Goal: Navigation & Orientation: Find specific page/section

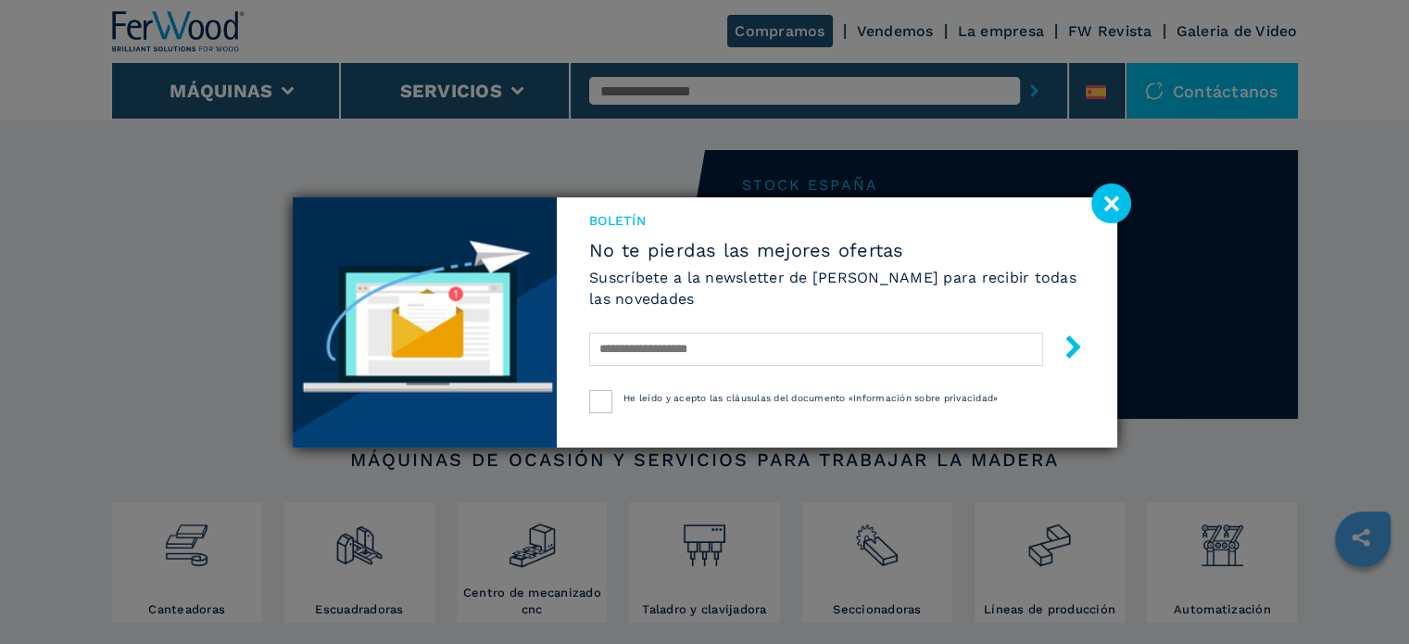
click at [1117, 217] on image at bounding box center [1112, 203] width 40 height 40
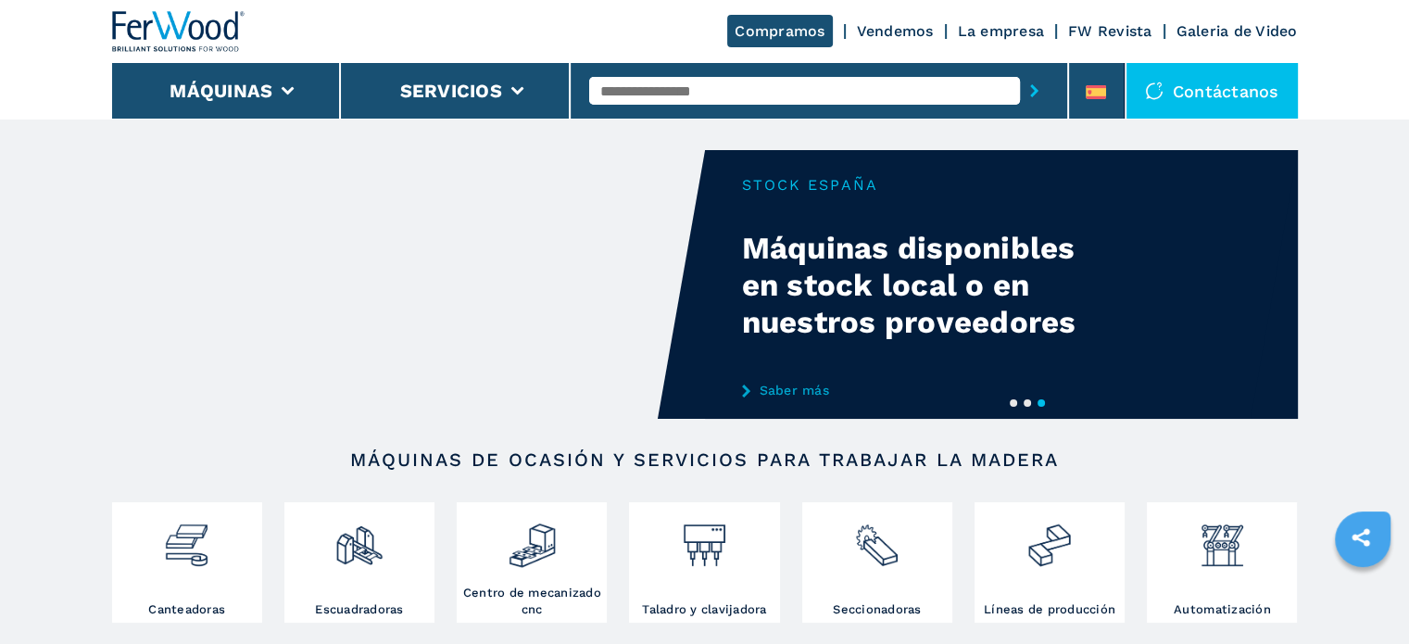
click at [767, 16] on link "Compramos" at bounding box center [779, 31] width 105 height 32
click at [765, 28] on link "Compramos" at bounding box center [779, 31] width 105 height 32
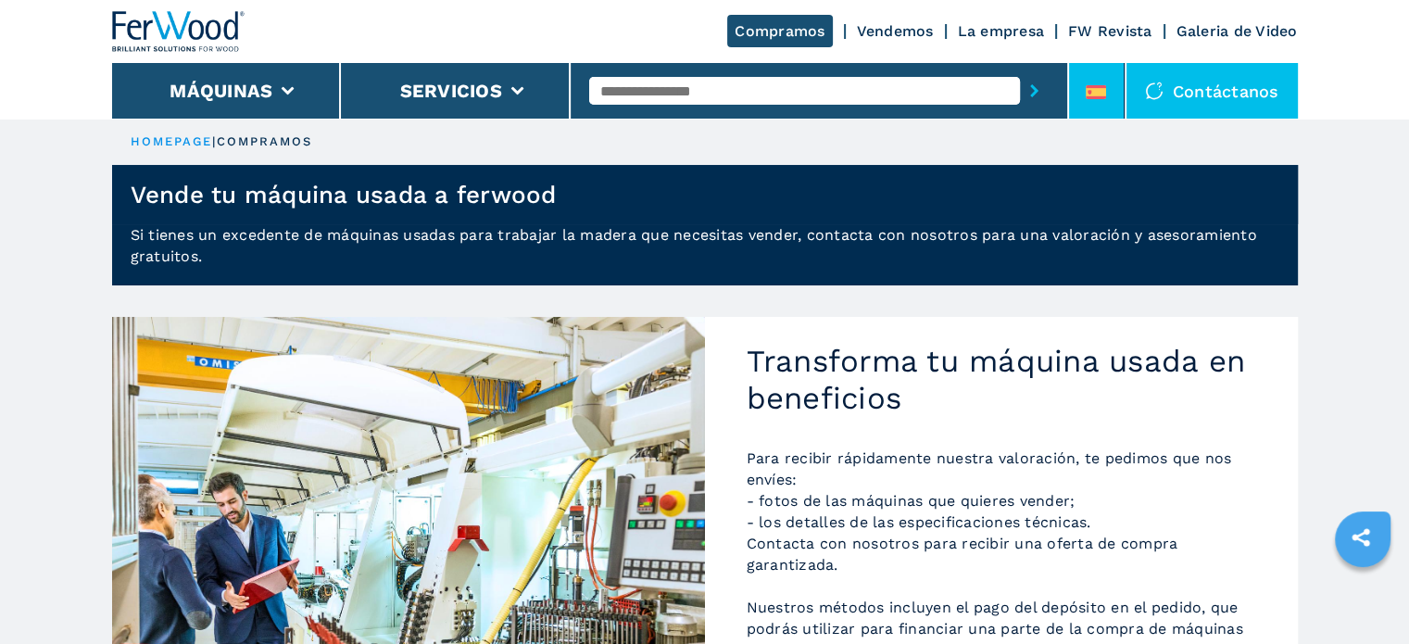
click at [1091, 97] on icon at bounding box center [1096, 96] width 20 height 3
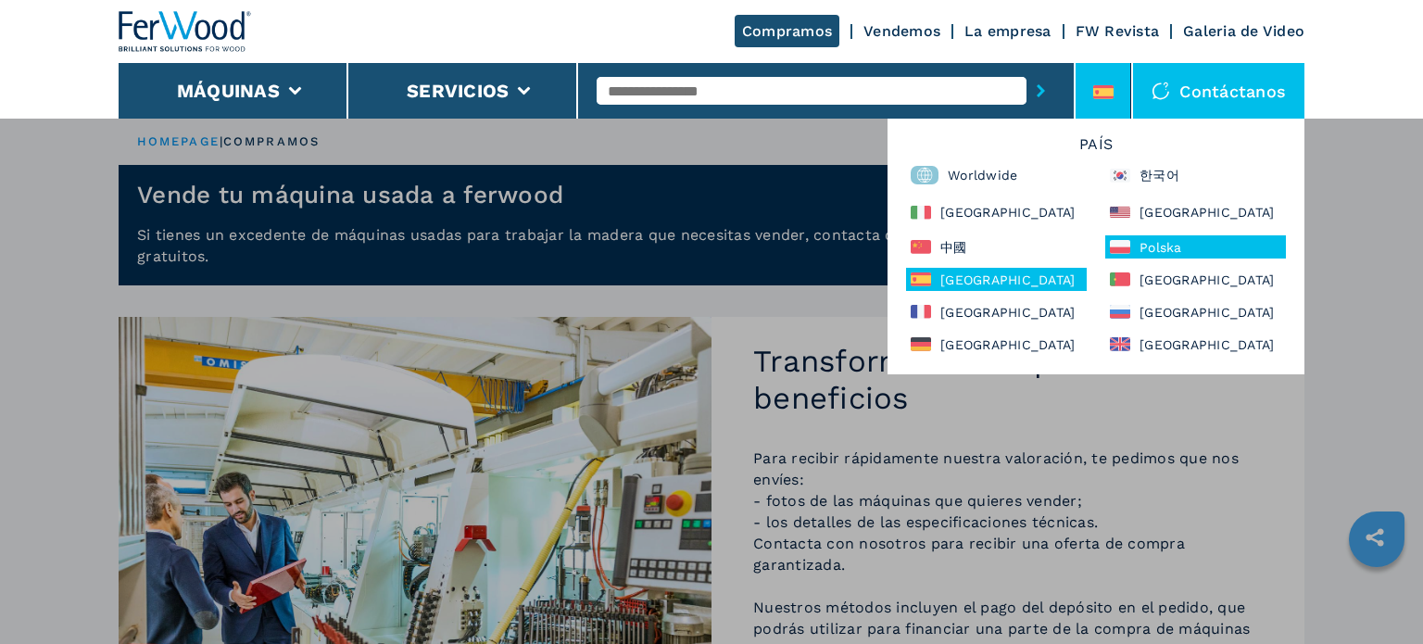
click at [1158, 246] on div "Polska" at bounding box center [1195, 246] width 181 height 23
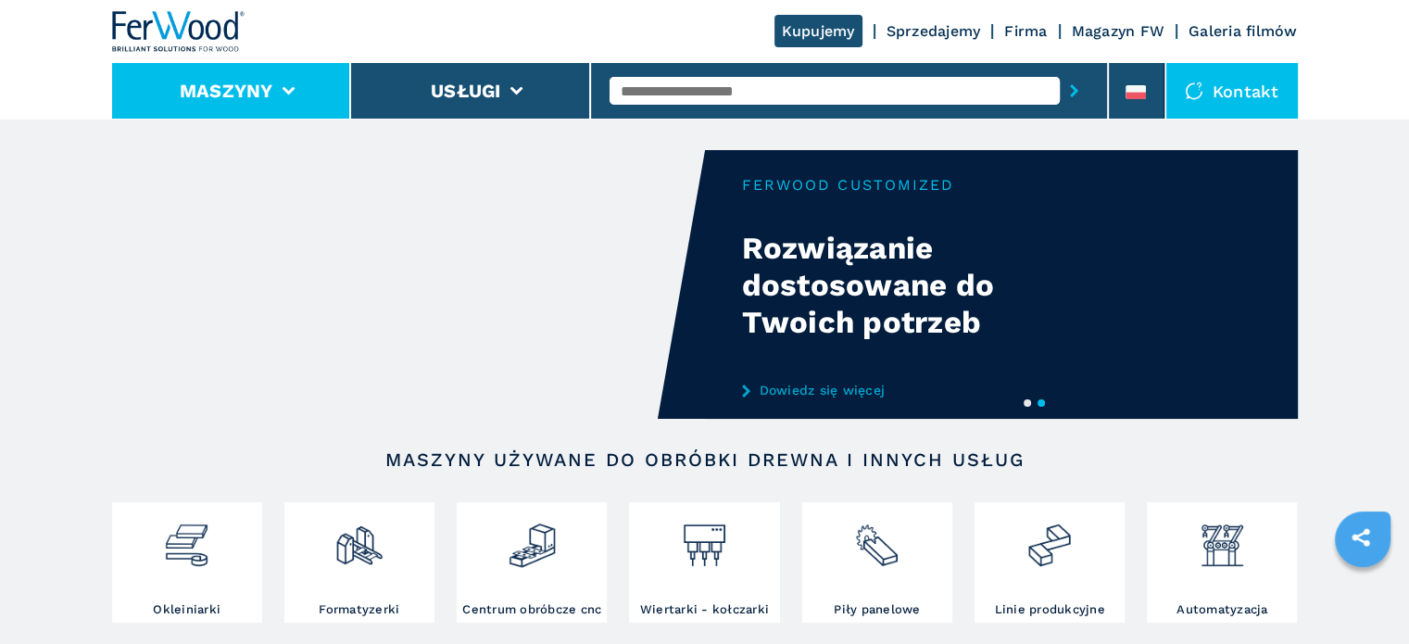
click at [334, 110] on li "Maszyny" at bounding box center [232, 91] width 240 height 56
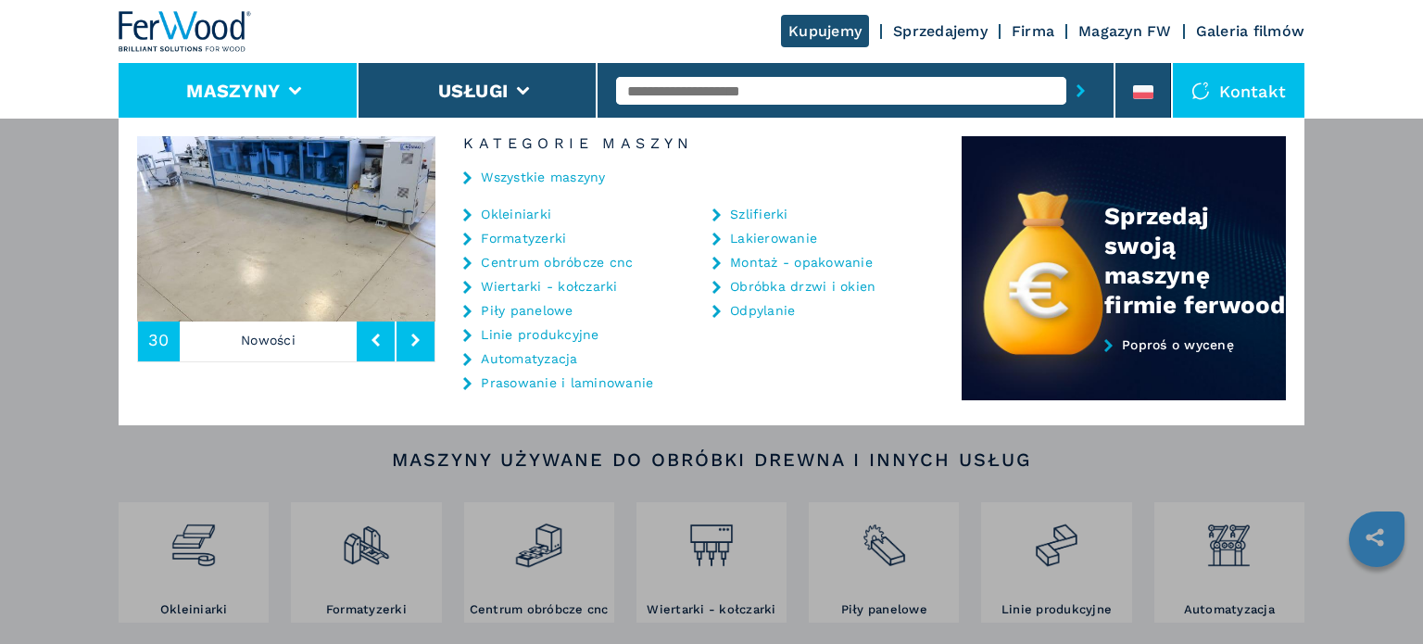
click at [54, 258] on div "Maszyny Okleiniarki Formatyzerki Centrum obróbcze cnc Wiertarki - kołczarki Pił…" at bounding box center [711, 440] width 1423 height 644
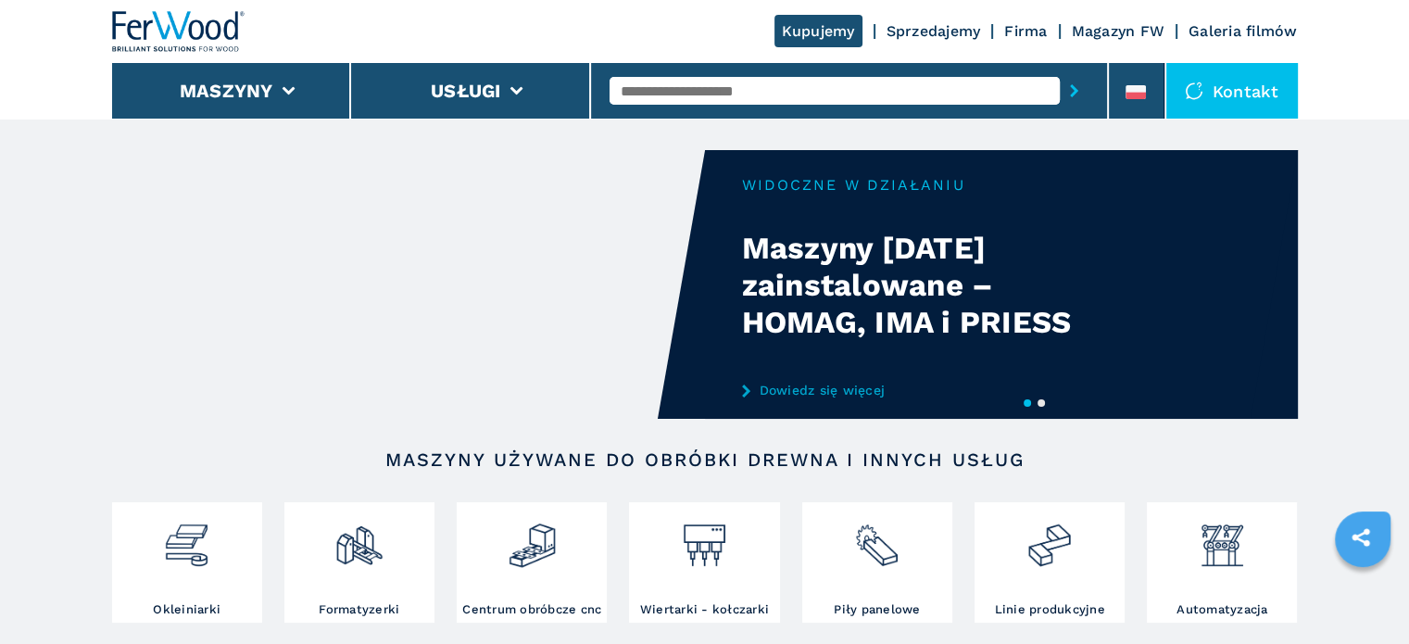
click at [817, 17] on link "Kupujemy" at bounding box center [819, 31] width 88 height 32
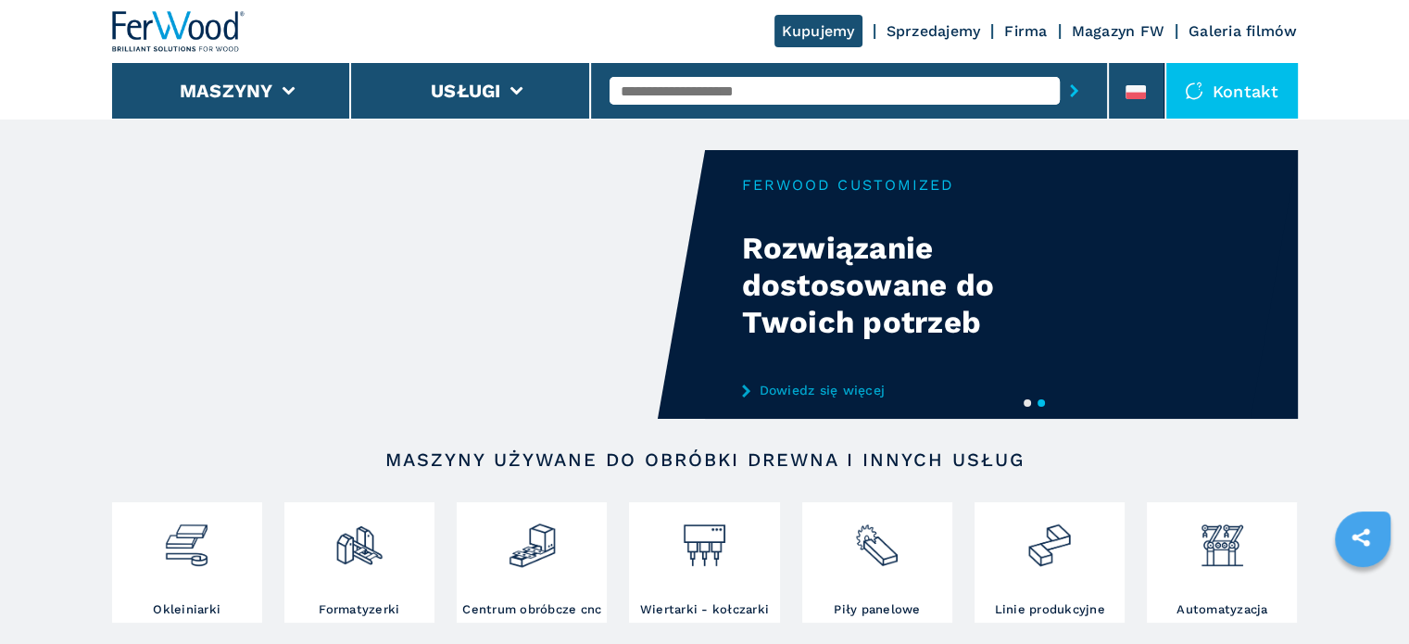
click at [815, 25] on link "Kupujemy" at bounding box center [819, 31] width 88 height 32
click at [716, 24] on div "Kupujemy Sprzedajemy Firma Magazyn FW Galeria filmów" at bounding box center [705, 31] width 1186 height 63
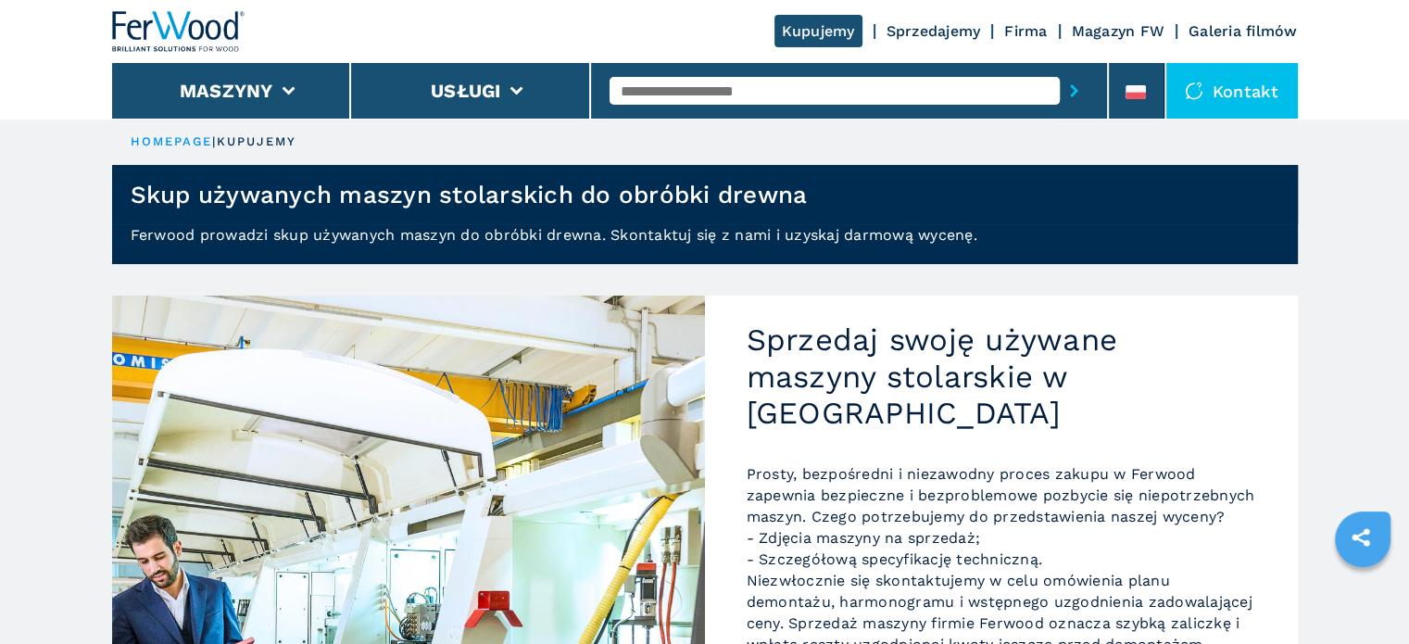
drag, startPoint x: 1132, startPoint y: 82, endPoint x: 1100, endPoint y: 118, distance: 48.6
click at [1132, 82] on li at bounding box center [1137, 91] width 56 height 56
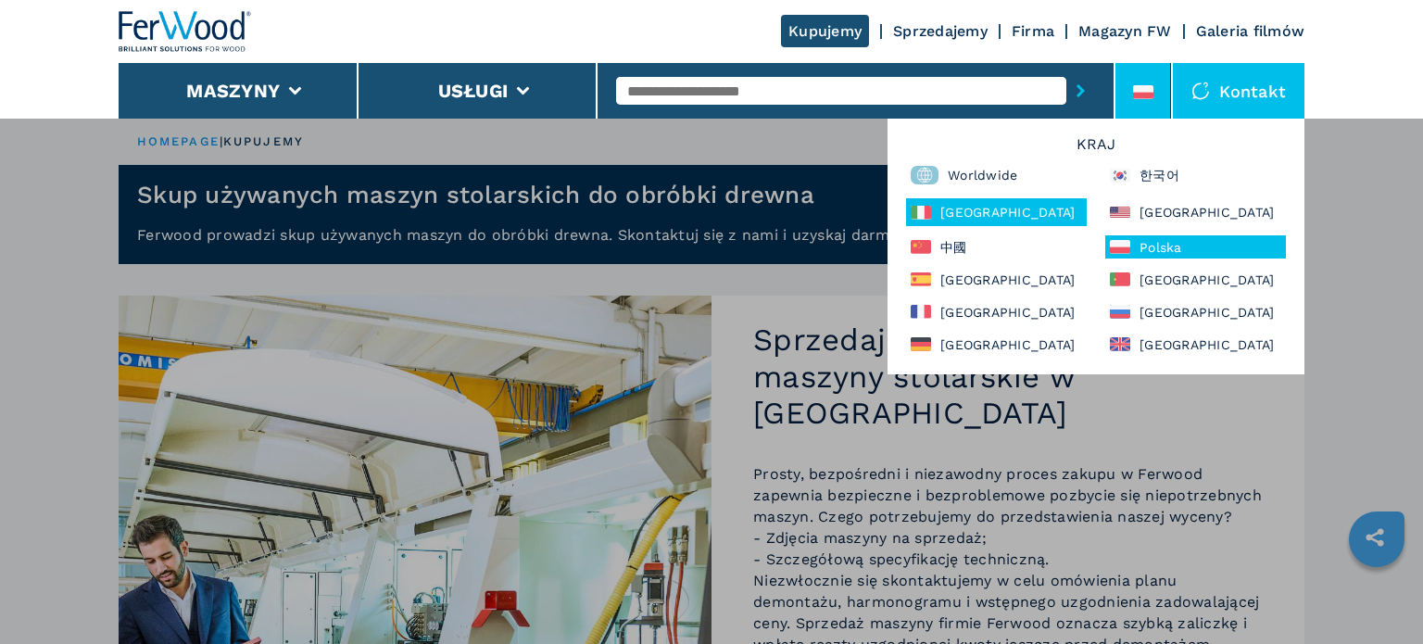
click at [1026, 202] on div "[GEOGRAPHIC_DATA]" at bounding box center [996, 212] width 181 height 28
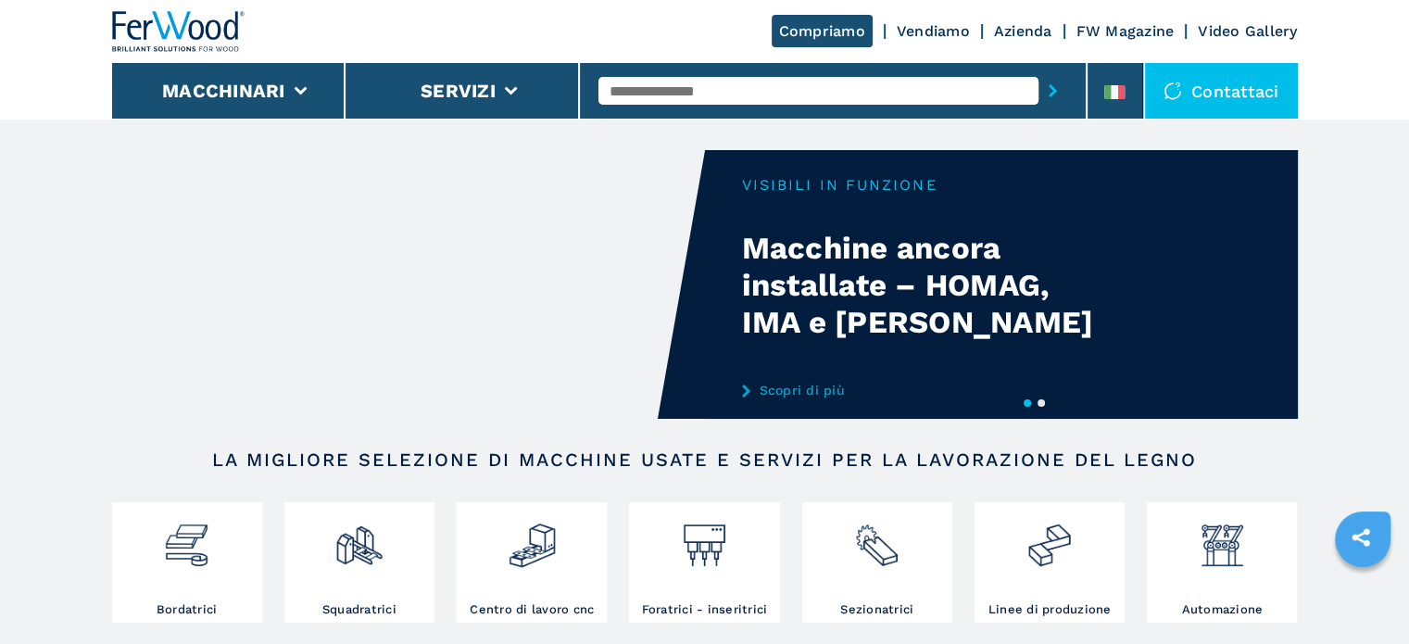
click at [827, 22] on link "Compriamo" at bounding box center [822, 31] width 101 height 32
